Goal: Navigation & Orientation: Find specific page/section

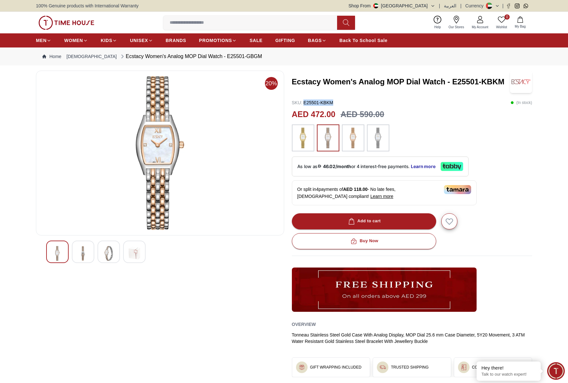
click at [65, 21] on img at bounding box center [67, 23] width 56 height 14
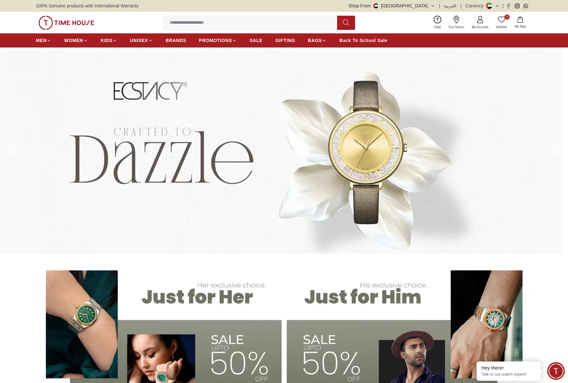
click at [356, 148] on img at bounding box center [277, 151] width 568 height 207
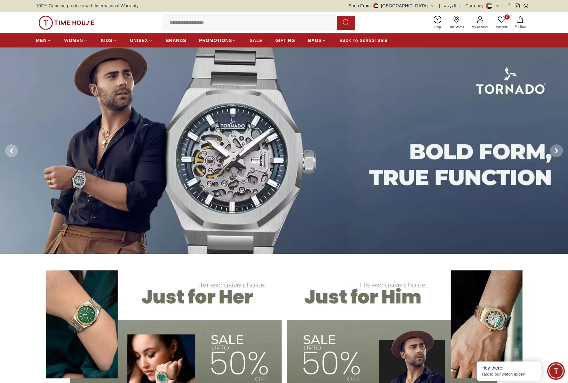
click at [283, 134] on img at bounding box center [284, 151] width 568 height 207
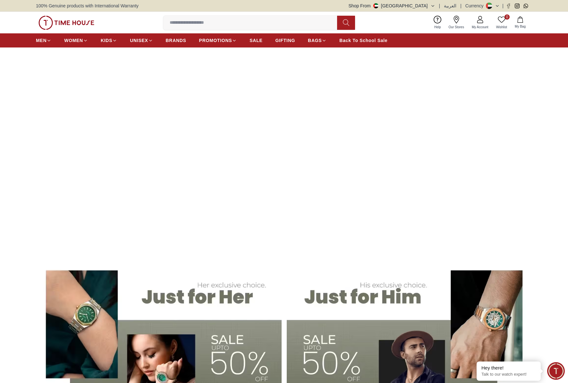
click at [209, 132] on img at bounding box center [284, 151] width 568 height 207
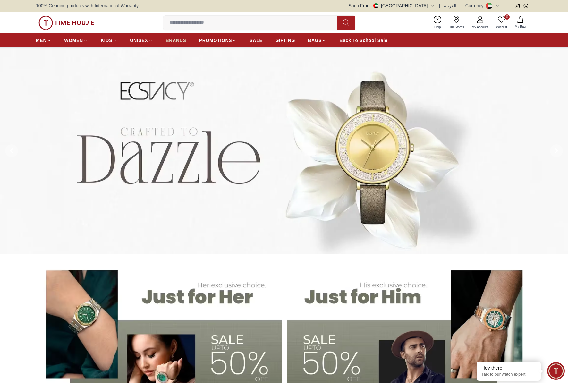
click at [175, 38] on span "BRANDS" at bounding box center [176, 40] width 21 height 6
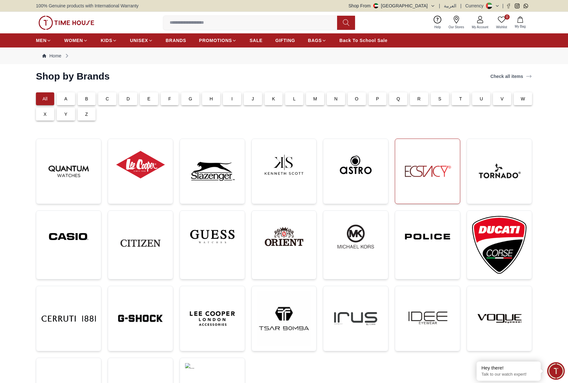
click at [423, 182] on img at bounding box center [428, 171] width 55 height 55
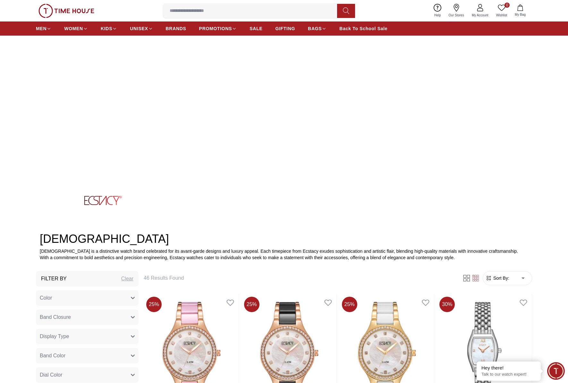
scroll to position [54, 0]
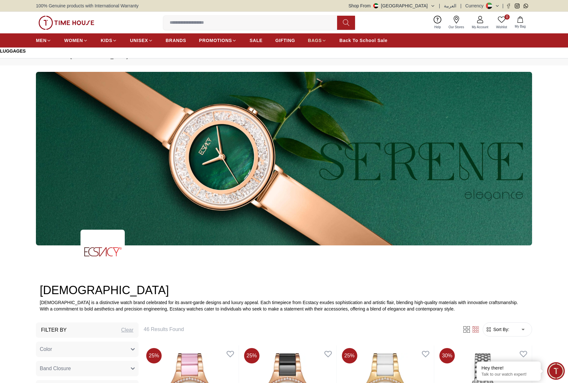
click at [321, 40] on span "BAGS" at bounding box center [315, 40] width 14 height 6
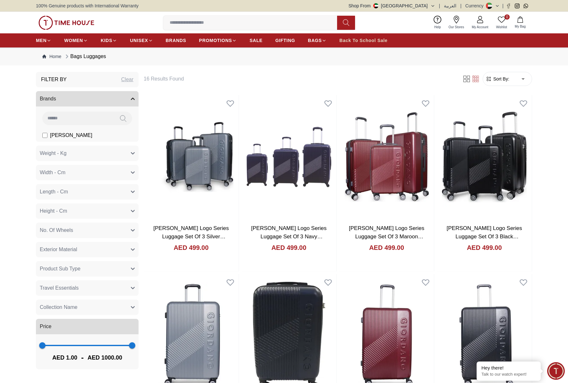
click at [367, 42] on span "Back To School Sale" at bounding box center [364, 40] width 48 height 6
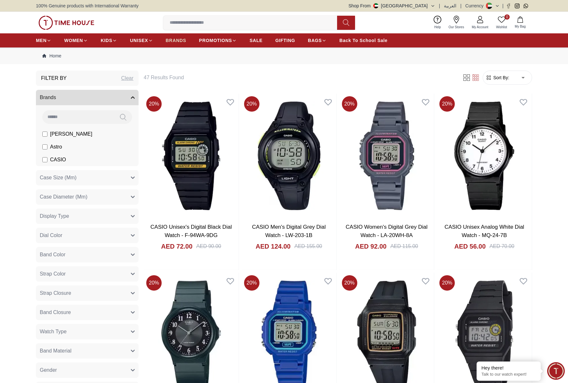
click at [171, 41] on span "BRANDS" at bounding box center [176, 40] width 21 height 6
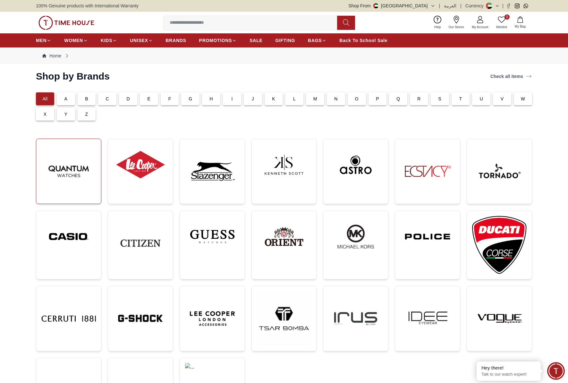
click at [77, 162] on img at bounding box center [68, 171] width 55 height 55
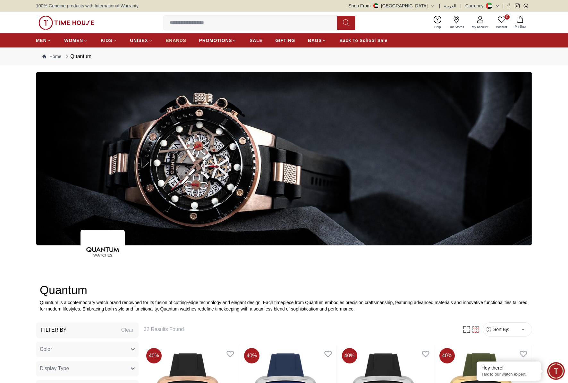
click at [176, 40] on span "BRANDS" at bounding box center [176, 40] width 21 height 6
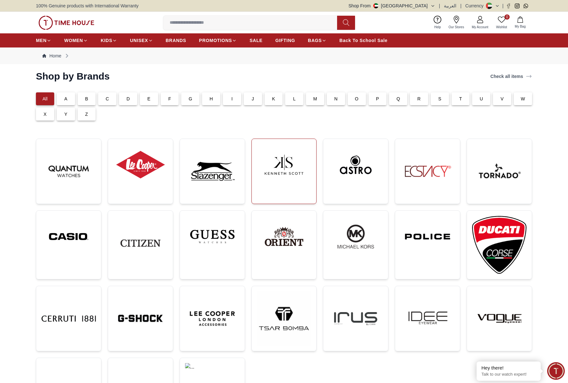
click at [278, 168] on img at bounding box center [284, 164] width 55 height 41
